Goal: Feedback & Contribution: Submit feedback/report problem

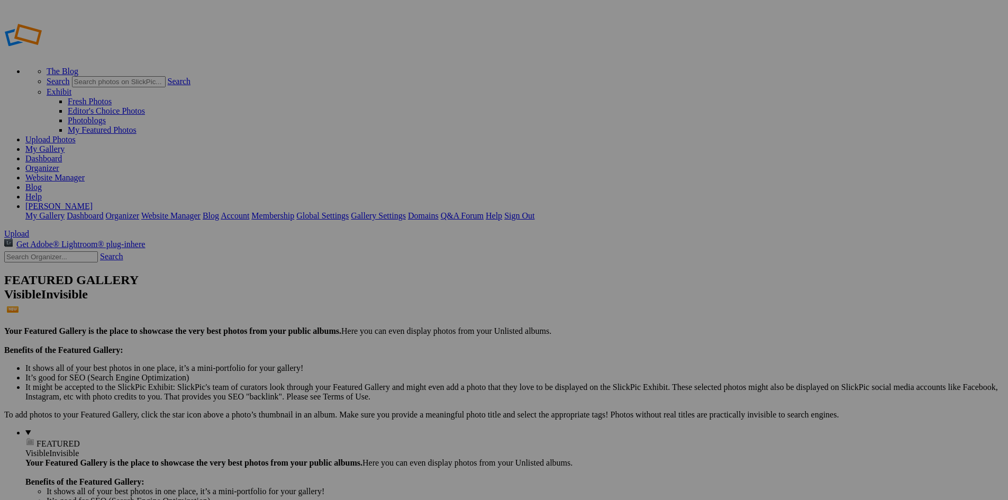
click at [93, 202] on link "[PERSON_NAME]" at bounding box center [58, 206] width 67 height 9
click at [294, 211] on link "Membership" at bounding box center [272, 215] width 43 height 9
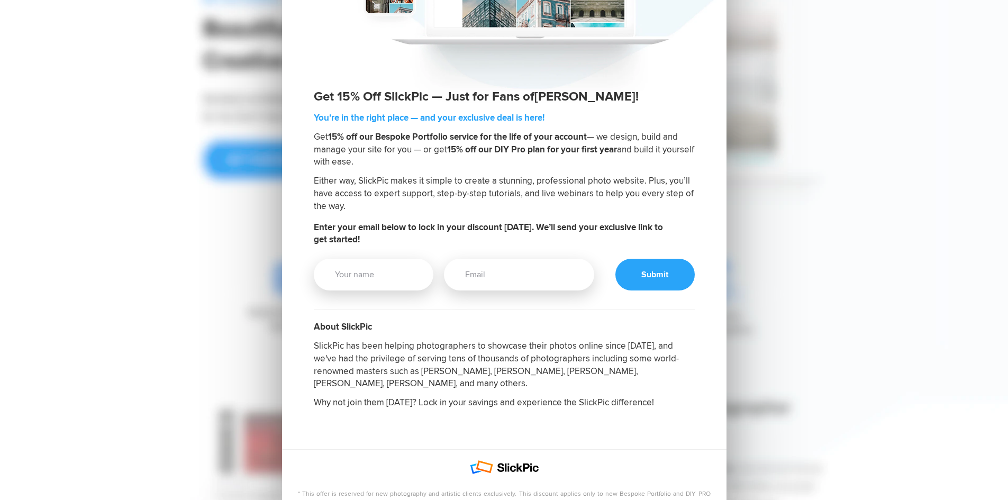
scroll to position [53, 0]
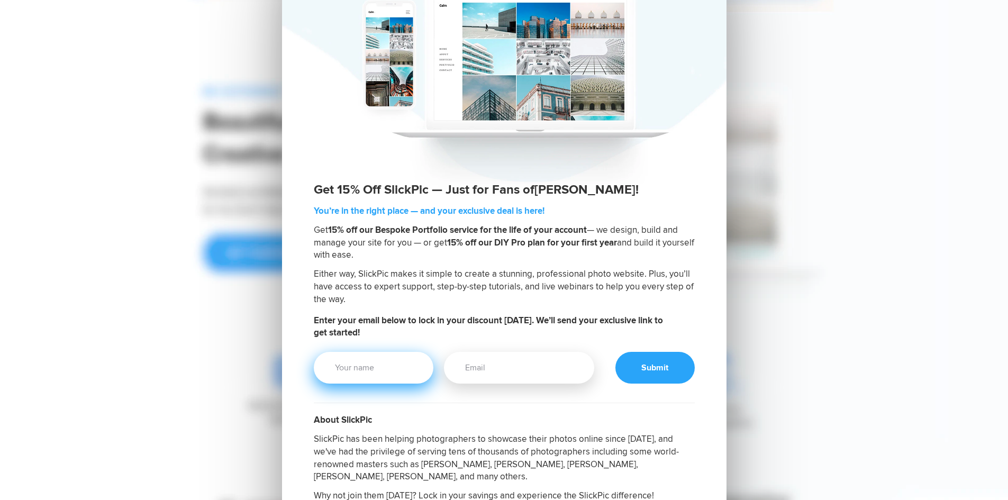
click at [390, 367] on input "Your Name" at bounding box center [374, 368] width 120 height 32
type input "Sam Norris"
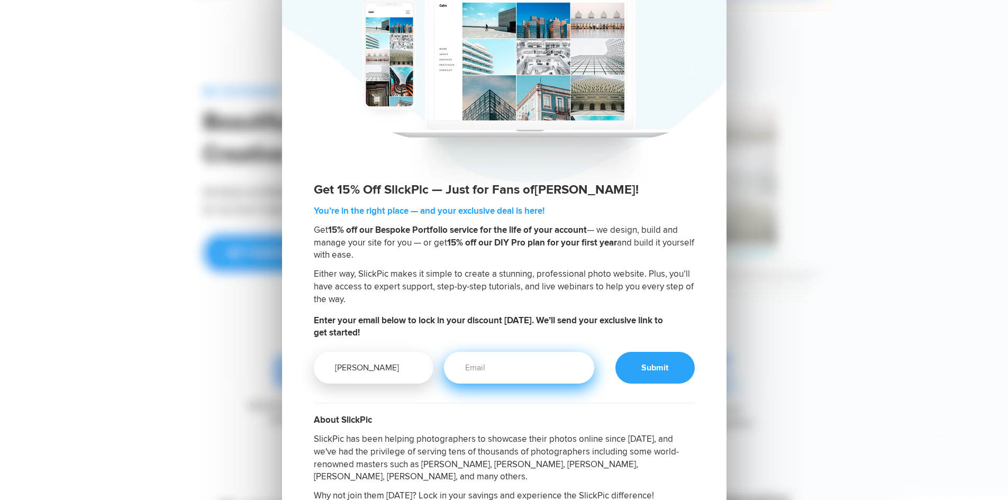
click at [489, 374] on input "Email" at bounding box center [519, 368] width 150 height 32
type input "islanderspx@msn.com"
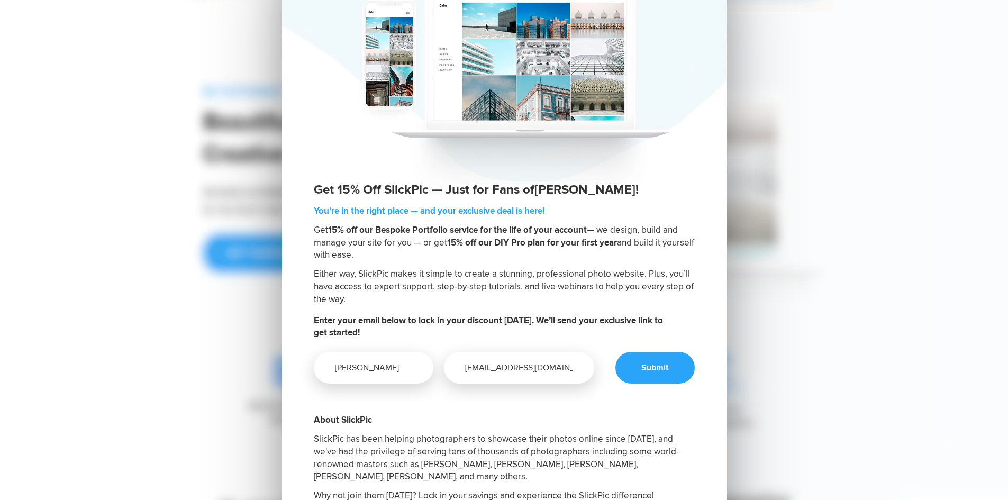
click at [665, 366] on div at bounding box center [654, 368] width 79 height 32
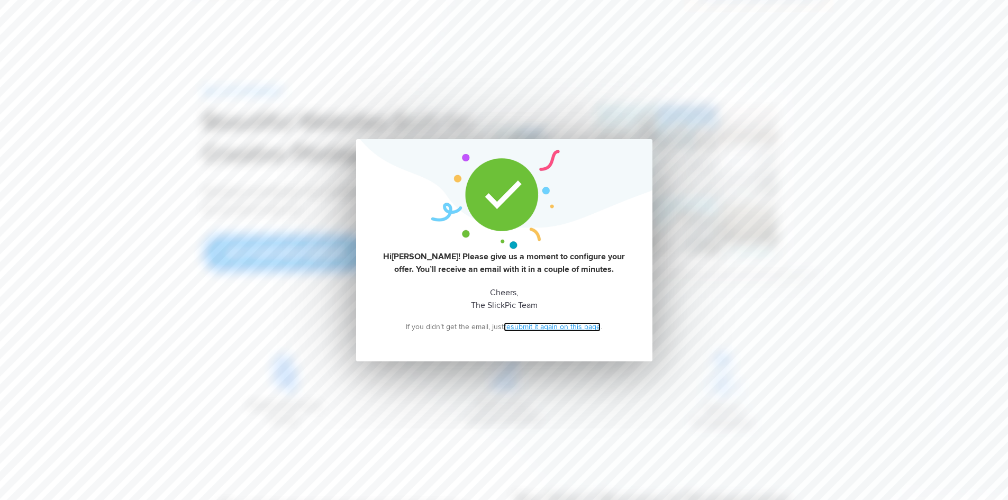
click at [541, 326] on link "resubmit it again on this page" at bounding box center [552, 327] width 97 height 10
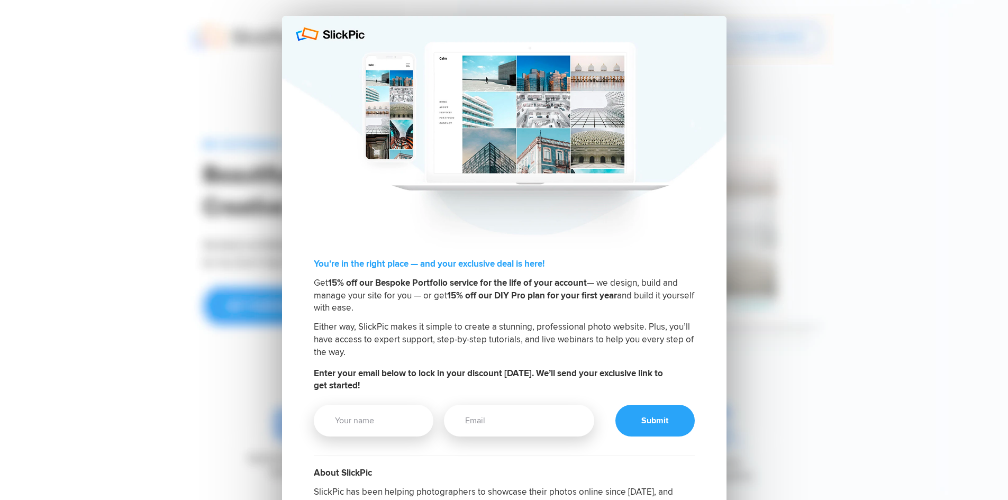
scroll to position [53, 0]
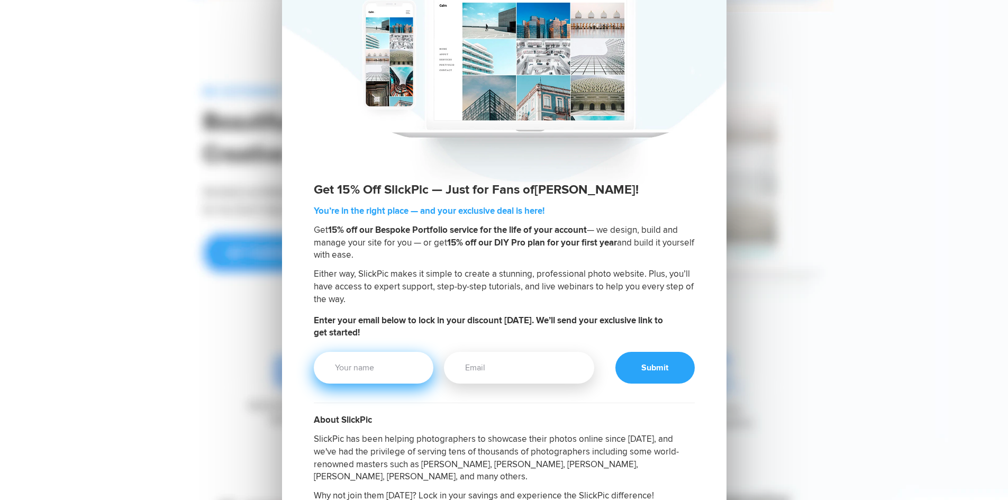
click at [398, 354] on input "Your Name" at bounding box center [374, 368] width 120 height 32
type input "[PERSON_NAME]"
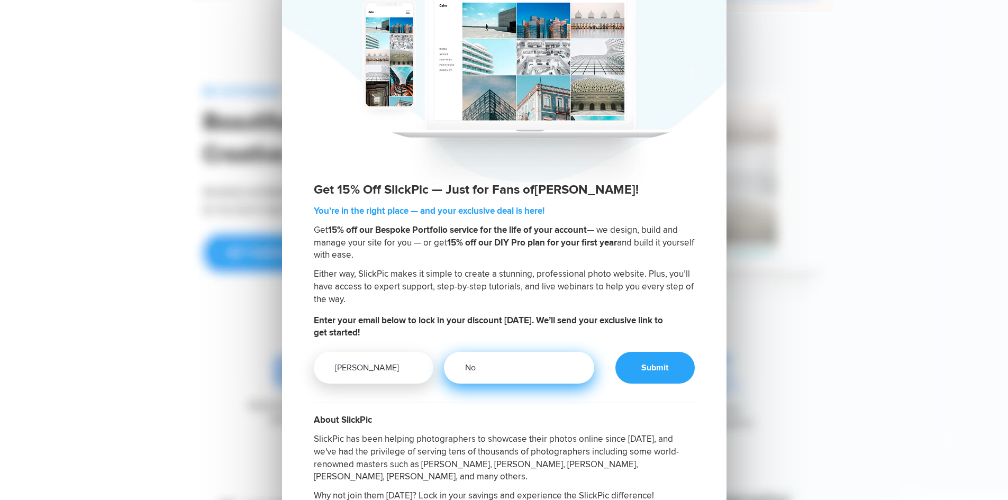
type input "N"
type input "[EMAIL_ADDRESS][DOMAIN_NAME]"
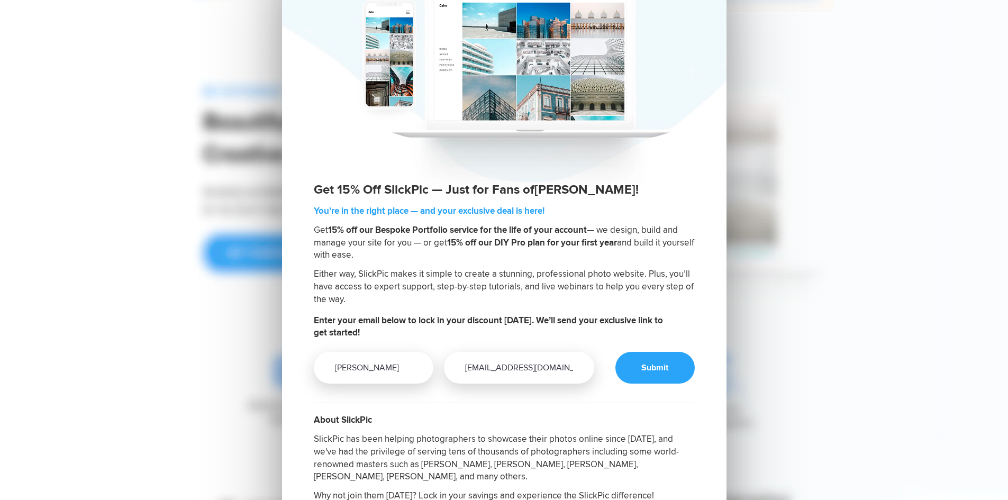
click at [653, 361] on div at bounding box center [654, 368] width 79 height 32
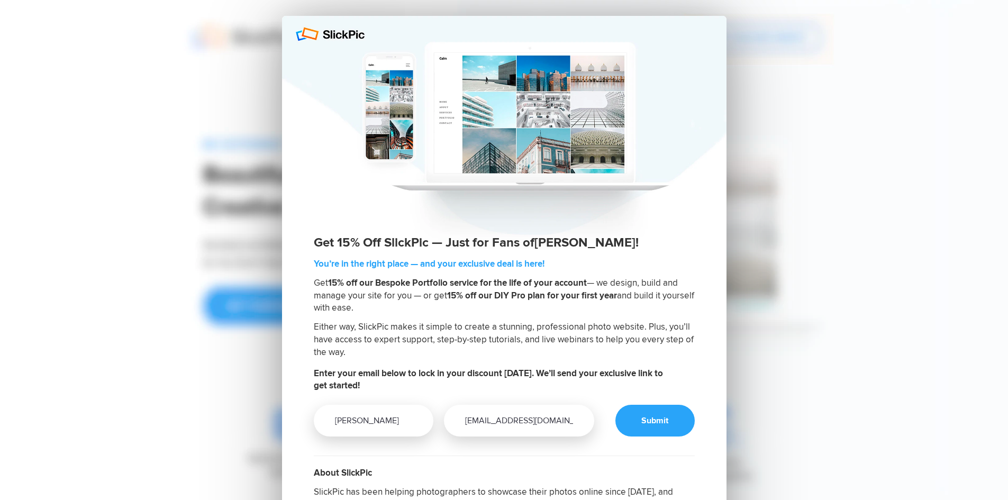
scroll to position [53, 0]
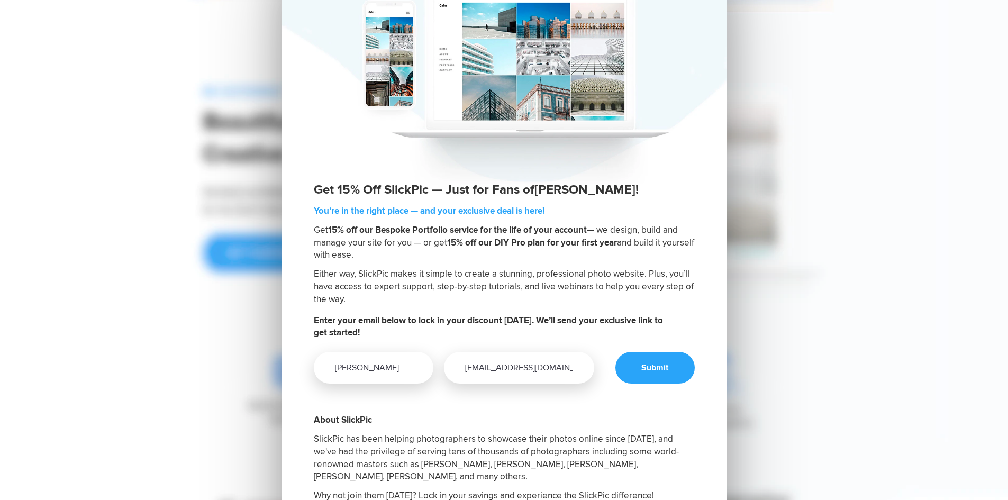
type input "[PERSON_NAME]"
click at [650, 369] on div at bounding box center [654, 368] width 79 height 32
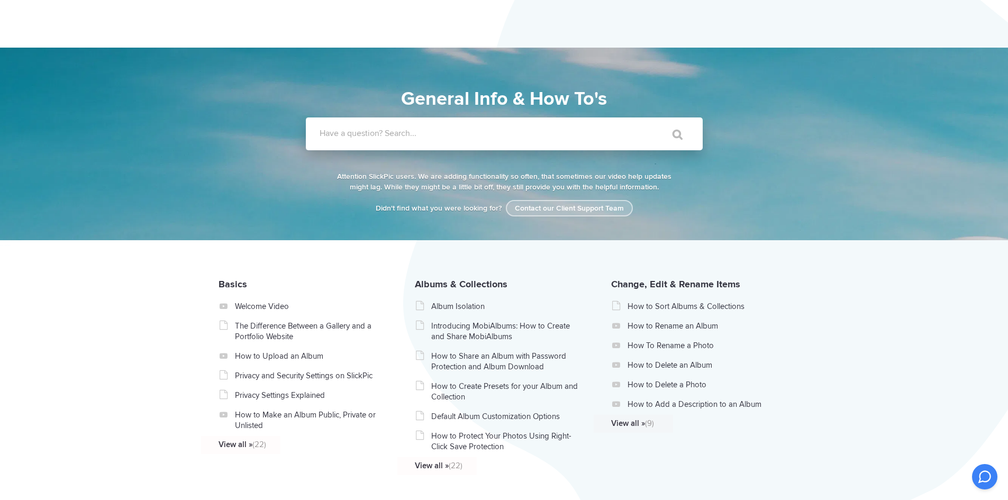
click at [585, 208] on link "Contact our Client Support Team" at bounding box center [569, 208] width 127 height 16
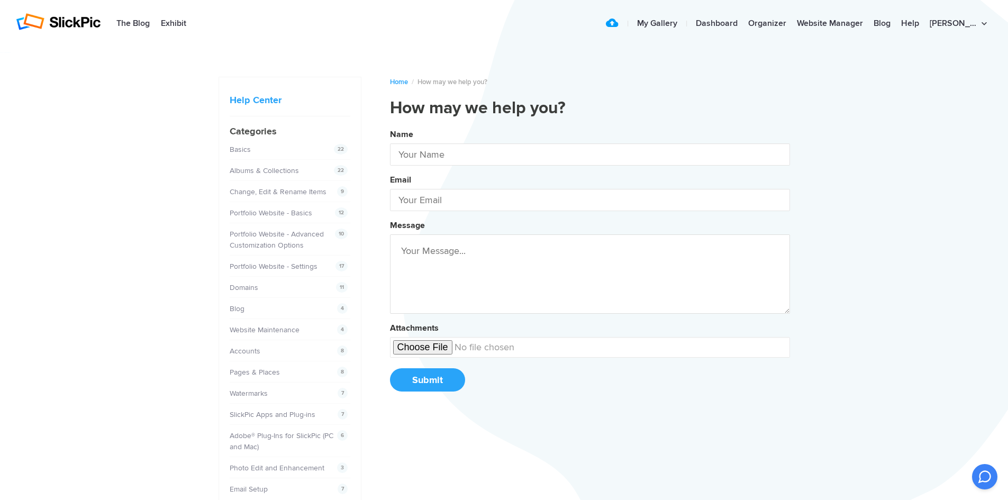
type input "[PERSON_NAME]"
type input "[EMAIL_ADDRESS][DOMAIN_NAME]"
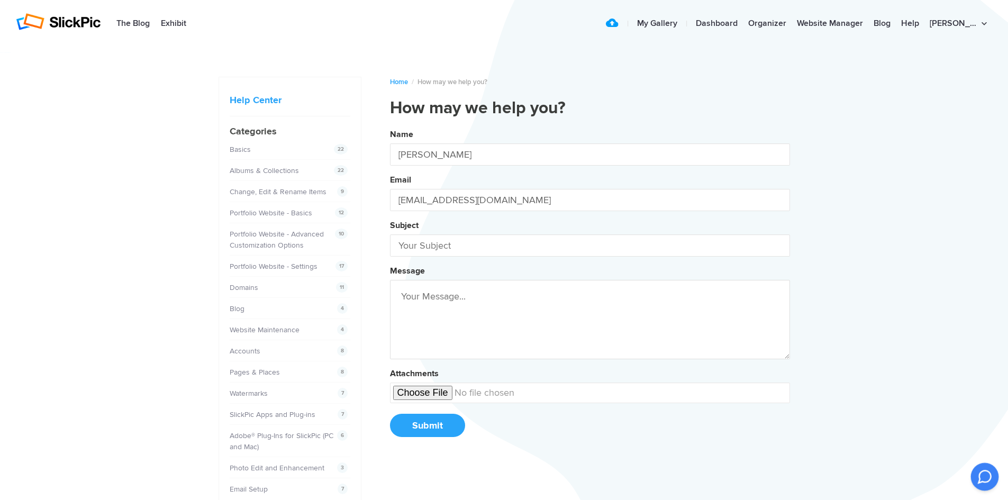
click at [984, 479] on icon at bounding box center [984, 476] width 13 height 13
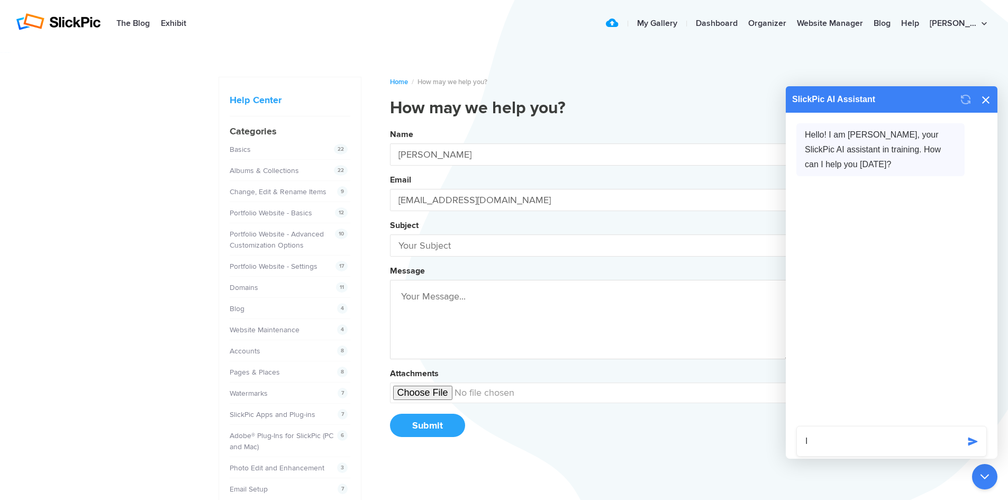
type textarea "I"
click at [987, 99] on icon at bounding box center [985, 99] width 7 height 7
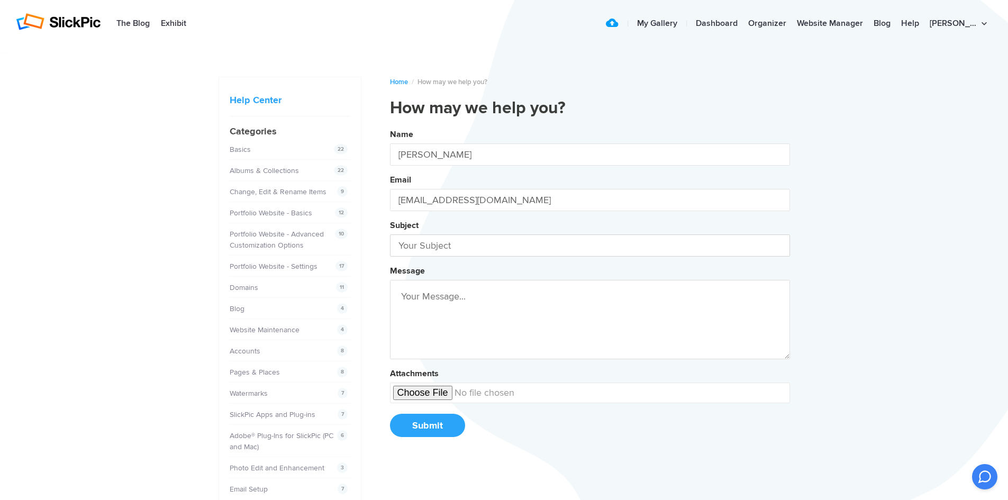
click at [473, 248] on input "text" at bounding box center [590, 245] width 400 height 22
click at [390, 125] on button "Name [PERSON_NAME] Email [EMAIL_ADDRESS][DOMAIN_NAME] Subject Serge Message Att…" at bounding box center [590, 286] width 400 height 323
click at [390, 125] on button "Name [PERSON_NAME] Email [EMAIL_ADDRESS][DOMAIN_NAME] Subject [PERSON_NAME] Mes…" at bounding box center [590, 286] width 400 height 323
click at [390, 125] on button "Name [PERSON_NAME] Email [EMAIL_ADDRESS][DOMAIN_NAME] Subject [PERSON_NAME] 15%…" at bounding box center [590, 286] width 400 height 323
type input "[PERSON_NAME] 15% discount"
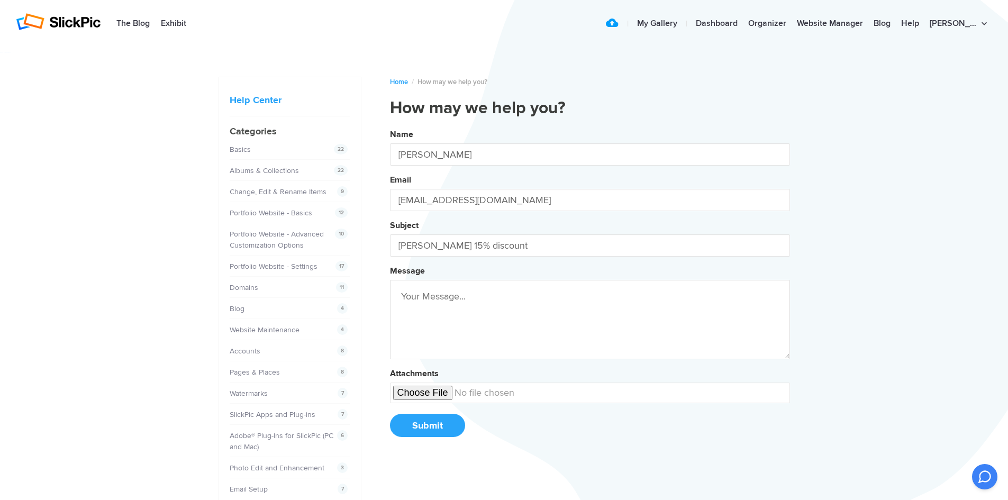
click at [458, 289] on textarea at bounding box center [590, 319] width 400 height 79
click at [390, 125] on button "Name [PERSON_NAME] Email [EMAIL_ADDRESS][DOMAIN_NAME] Subject [PERSON_NAME] 15%…" at bounding box center [590, 286] width 400 height 323
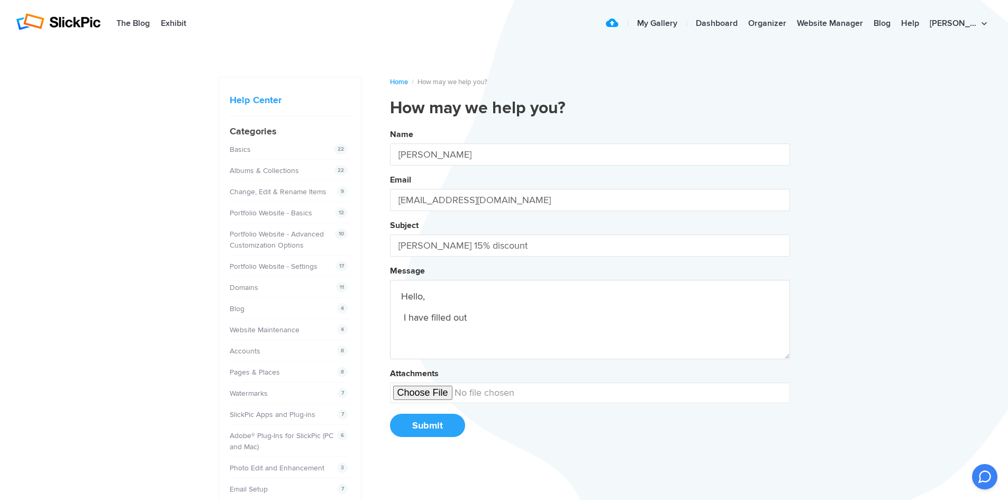
click at [390, 125] on button "Name [PERSON_NAME] Email [EMAIL_ADDRESS][DOMAIN_NAME] Subject [PERSON_NAME] 15%…" at bounding box center [590, 286] width 400 height 323
click at [514, 321] on textarea "Hello, I have filled out [PERSON_NAME]'s" at bounding box center [590, 319] width 400 height 79
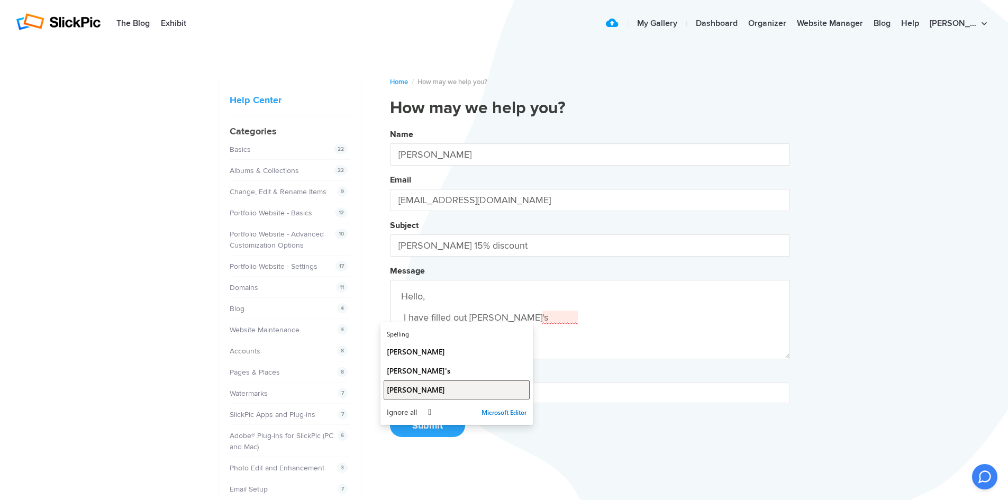
click at [395, 388] on span "[PERSON_NAME]" at bounding box center [416, 390] width 58 height 10
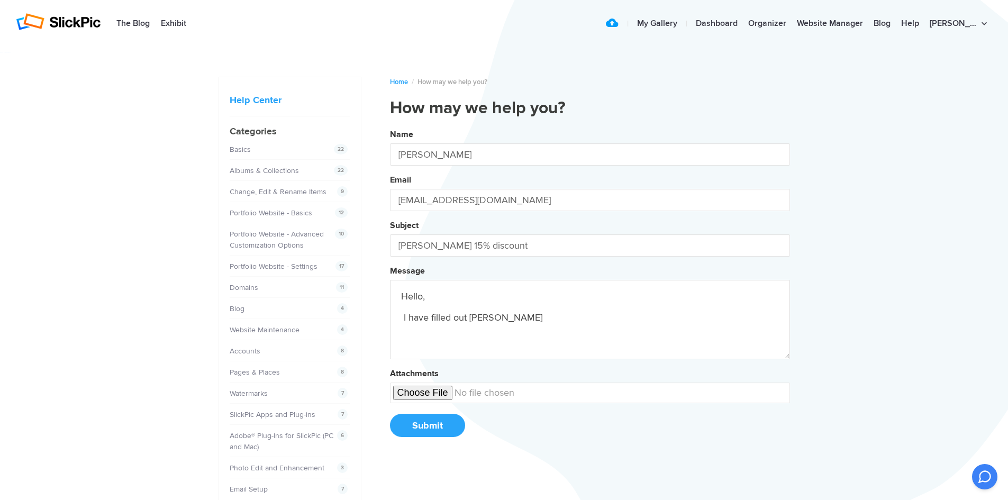
click at [390, 125] on button "Name [PERSON_NAME] Email [EMAIL_ADDRESS][DOMAIN_NAME] Subject [PERSON_NAME] 15%…" at bounding box center [590, 286] width 400 height 323
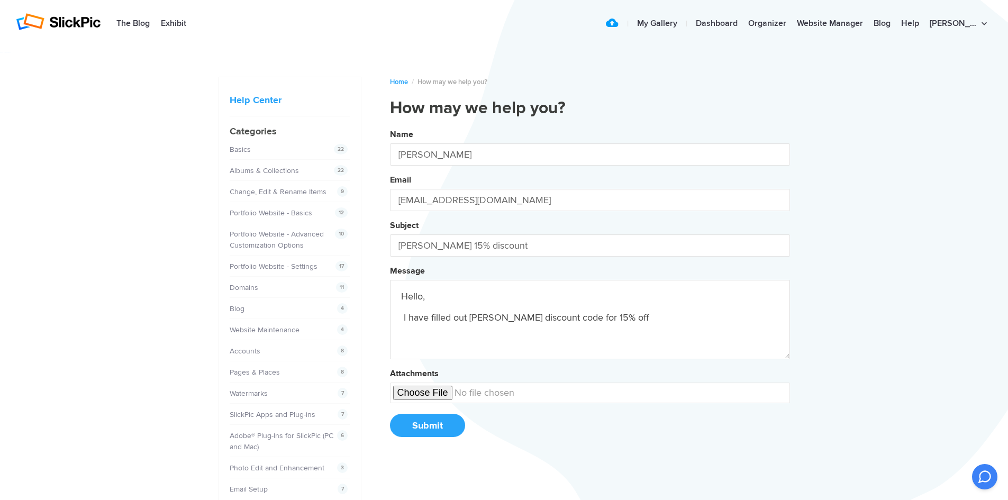
click at [390, 125] on button "Name [PERSON_NAME] Email [EMAIL_ADDRESS][DOMAIN_NAME] Subject [PERSON_NAME] 15%…" at bounding box center [590, 286] width 400 height 323
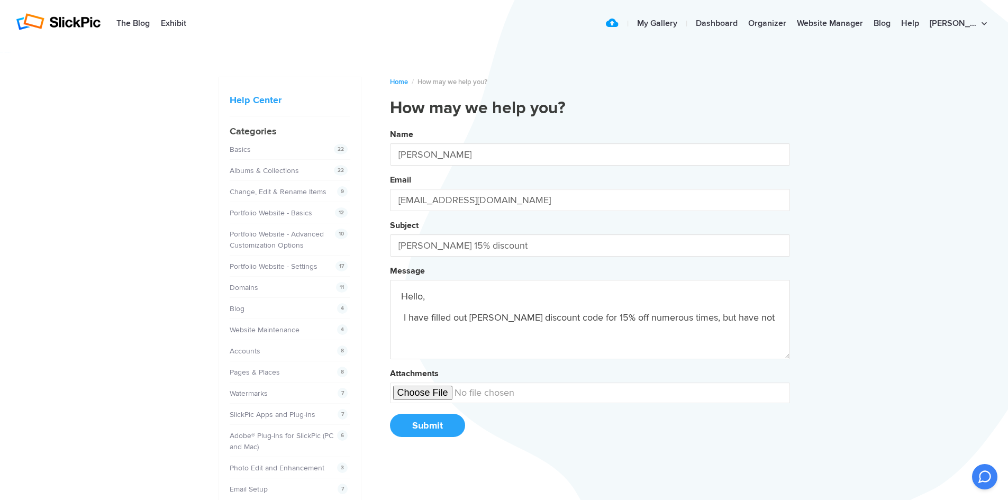
click at [390, 125] on button "Name [PERSON_NAME] Email [EMAIL_ADDRESS][DOMAIN_NAME] Subject [PERSON_NAME] 15%…" at bounding box center [590, 286] width 400 height 323
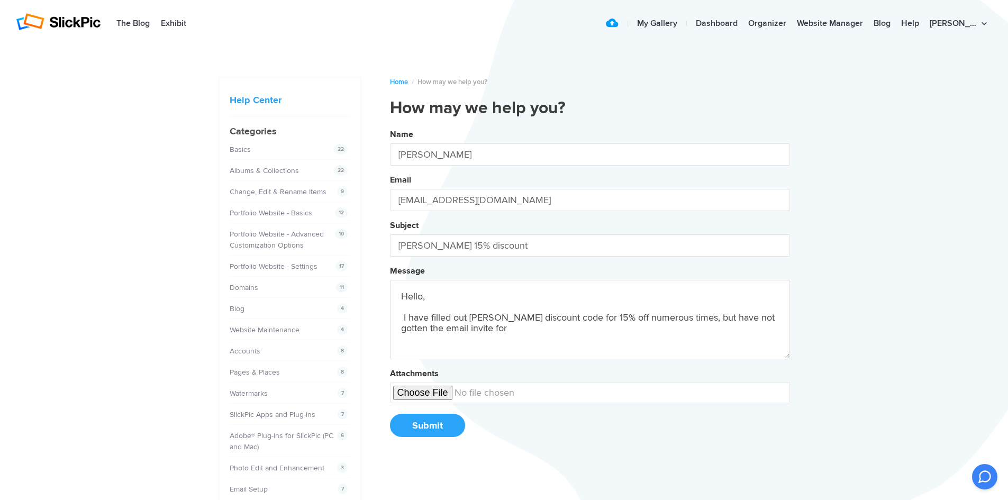
click at [390, 125] on button "Name [PERSON_NAME] Email [EMAIL_ADDRESS][DOMAIN_NAME] Subject [PERSON_NAME] 15%…" at bounding box center [590, 286] width 400 height 323
click at [638, 317] on textarea "Hello, I have filled out [PERSON_NAME] discount code for 15% off numerous times…" at bounding box center [590, 319] width 400 height 79
click at [686, 317] on textarea "Hello, I have filled out [PERSON_NAME] discount code for 15% off, numerous time…" at bounding box center [590, 319] width 400 height 79
click at [390, 125] on button "Name [PERSON_NAME] Email [EMAIL_ADDRESS][DOMAIN_NAME] Subject [PERSON_NAME] 15%…" at bounding box center [590, 286] width 400 height 323
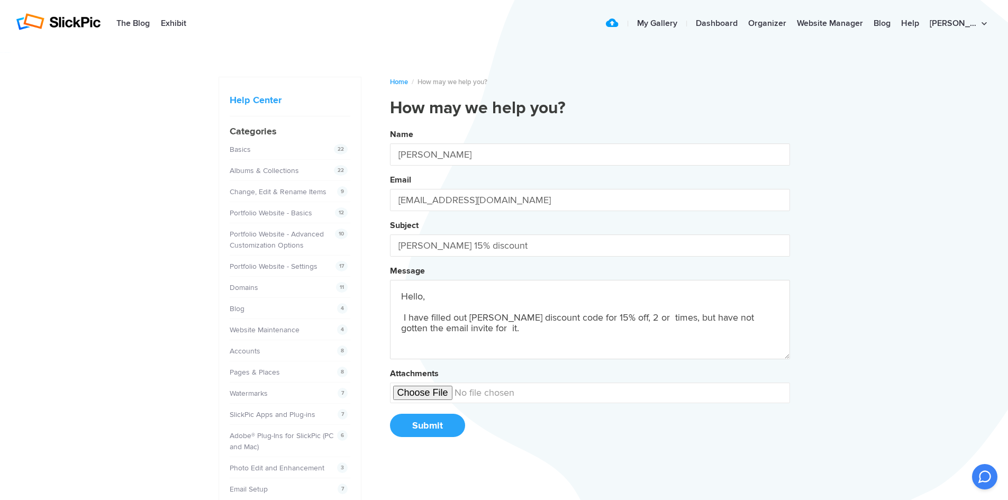
click at [390, 125] on button "Name [PERSON_NAME] Email [EMAIL_ADDRESS][DOMAIN_NAME] Subject [PERSON_NAME] 15%…" at bounding box center [590, 286] width 400 height 323
click at [511, 329] on textarea "Hello, I have filled out [PERSON_NAME] discount code for 15% off, 2 or 3 times,…" at bounding box center [590, 319] width 400 height 79
type textarea "Hello, I have filled out [PERSON_NAME] discount code for 15% off, 2 or 3 times,…"
click at [433, 429] on button "Submit" at bounding box center [427, 425] width 75 height 23
